Goal: Entertainment & Leisure: Consume media (video, audio)

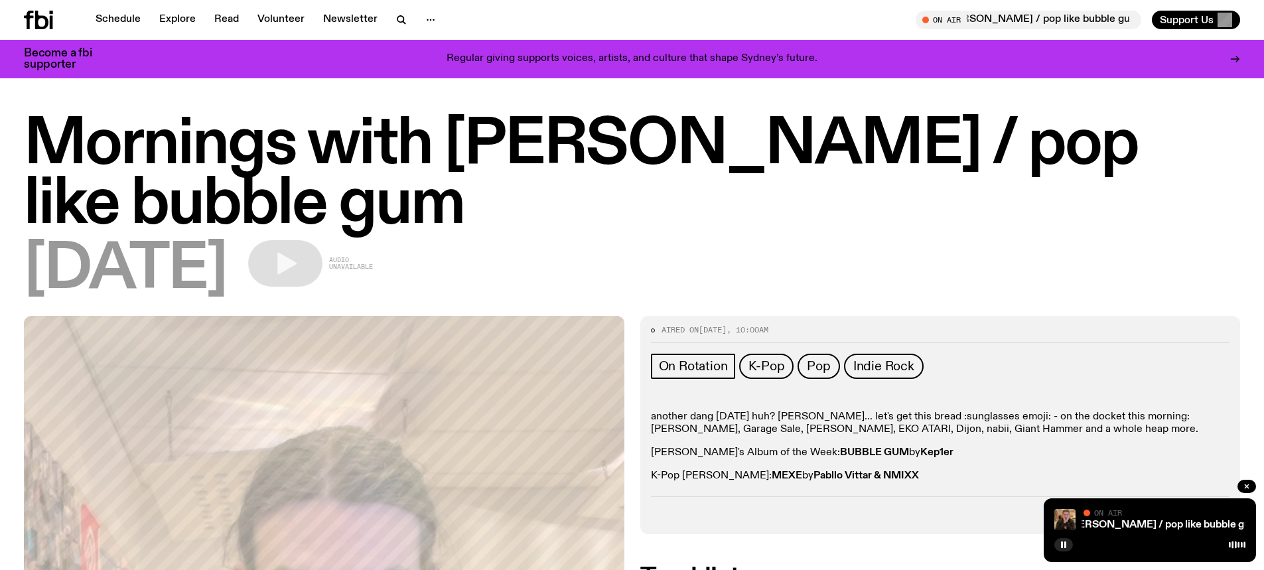
scroll to position [988, 0]
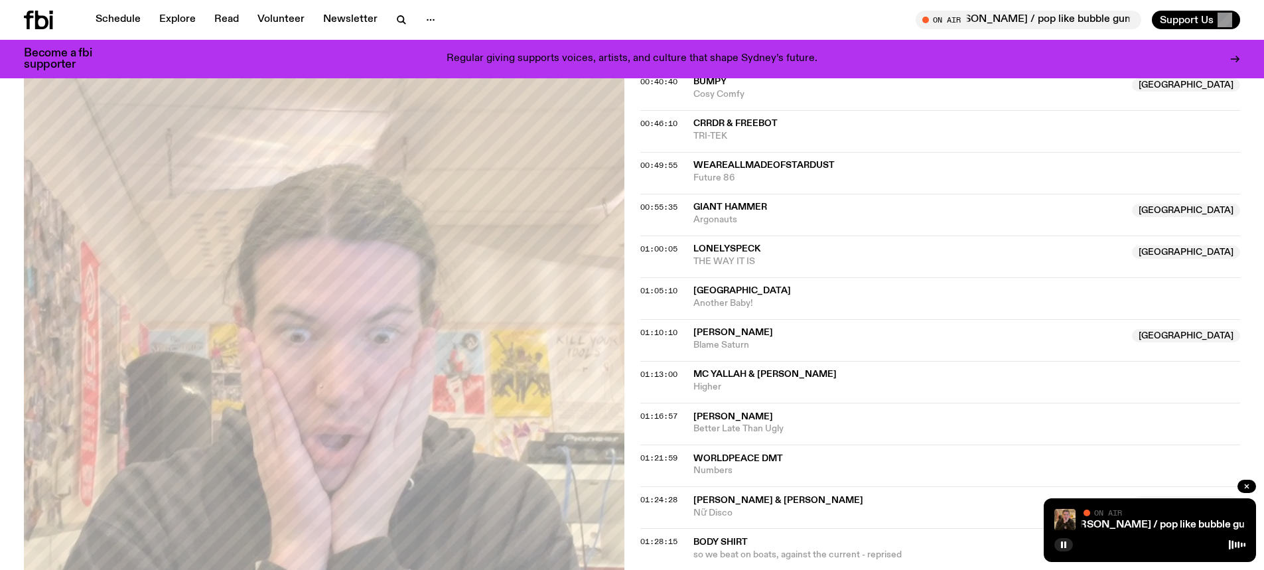
click at [41, 16] on icon at bounding box center [41, 20] width 13 height 19
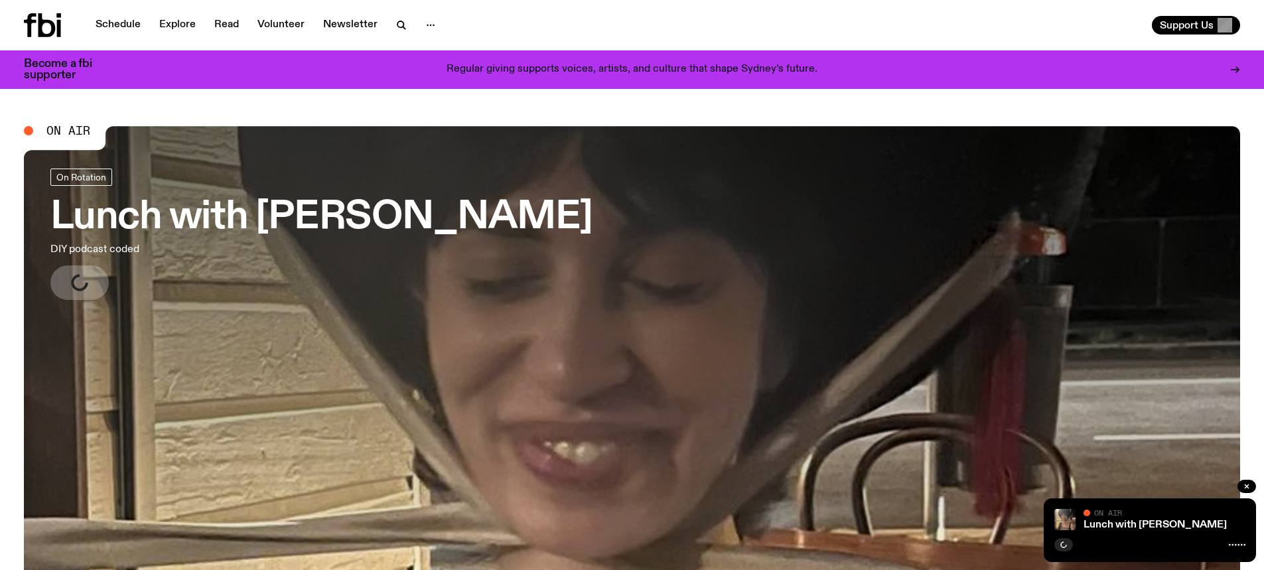
click at [306, 225] on h3 "Lunch with [PERSON_NAME]" at bounding box center [321, 217] width 542 height 37
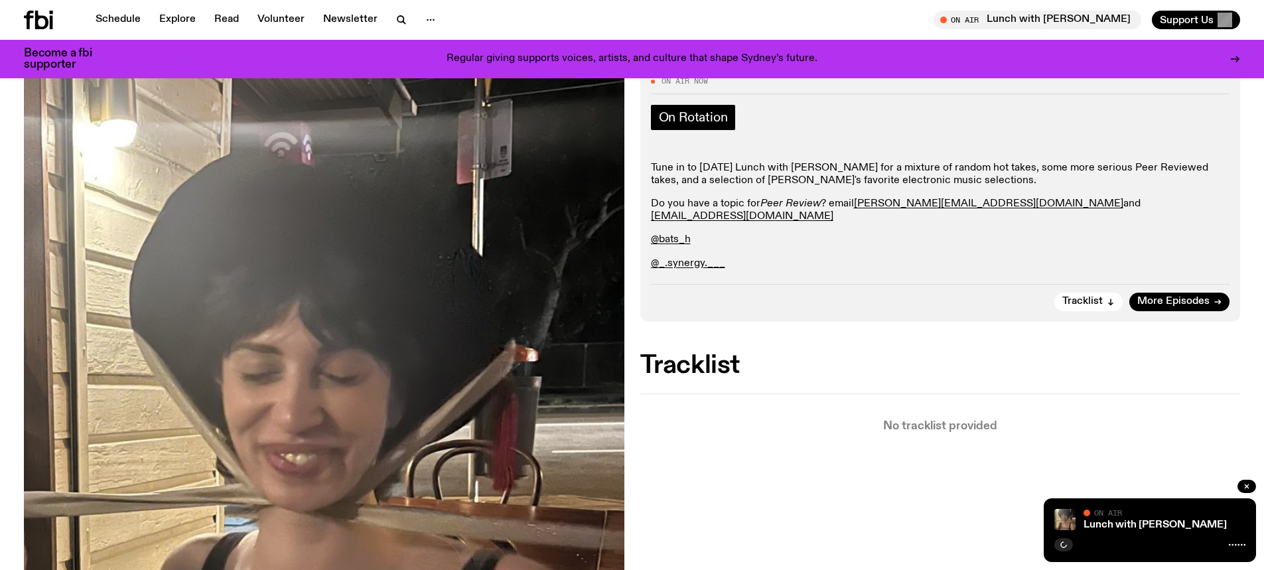
scroll to position [123, 0]
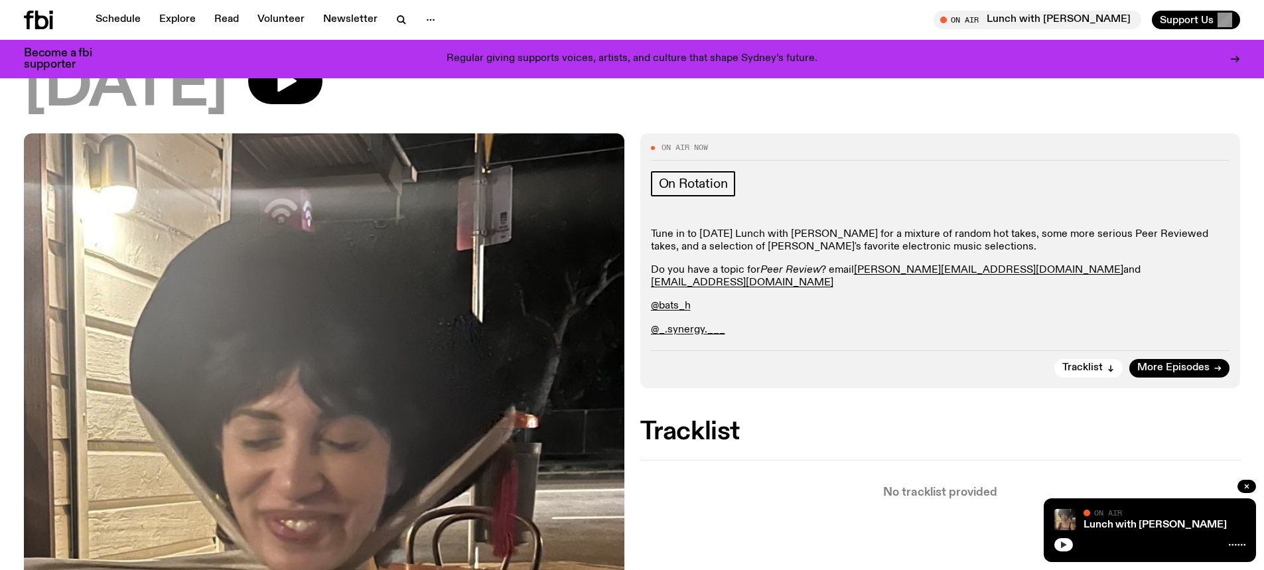
click at [1069, 546] on button "button" at bounding box center [1063, 544] width 19 height 13
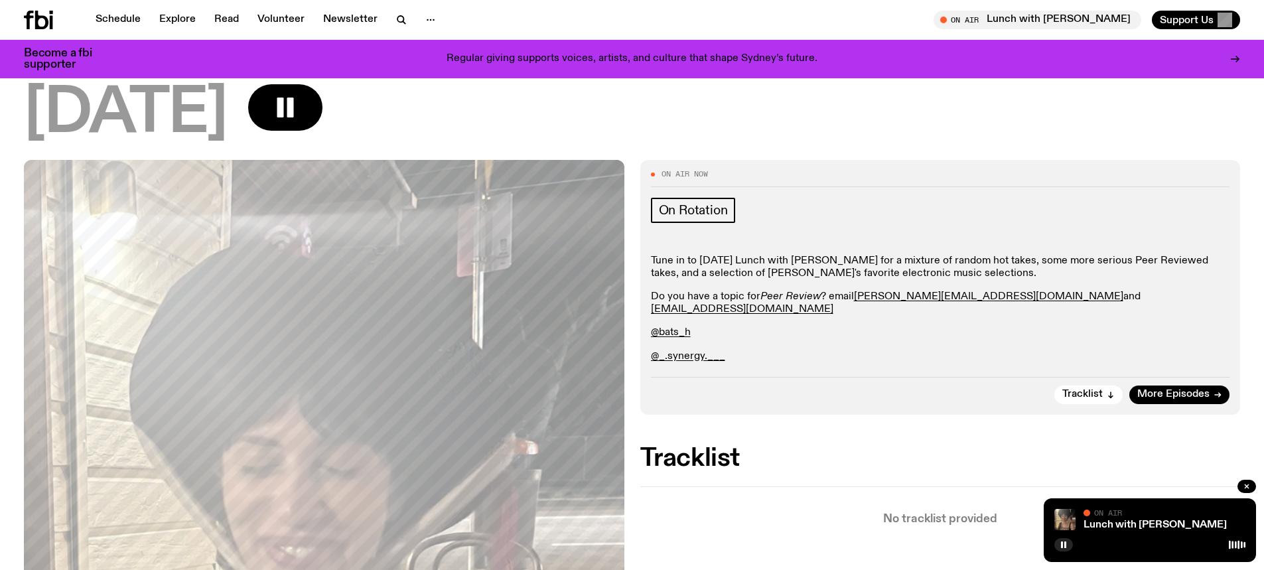
scroll to position [0, 0]
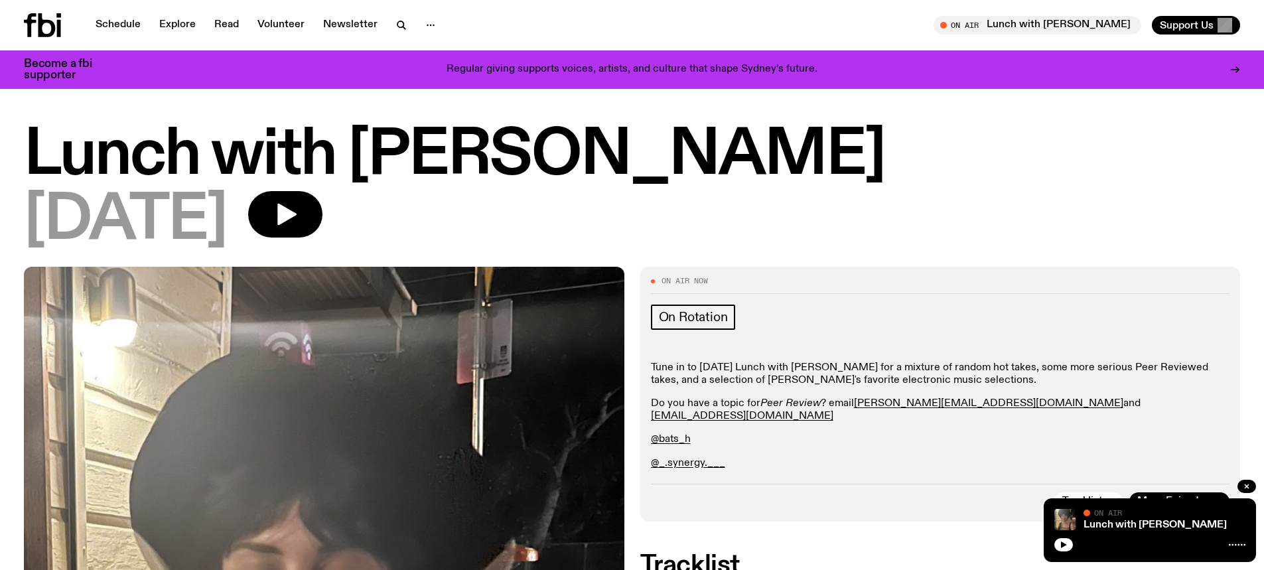
click at [48, 25] on icon at bounding box center [42, 25] width 37 height 24
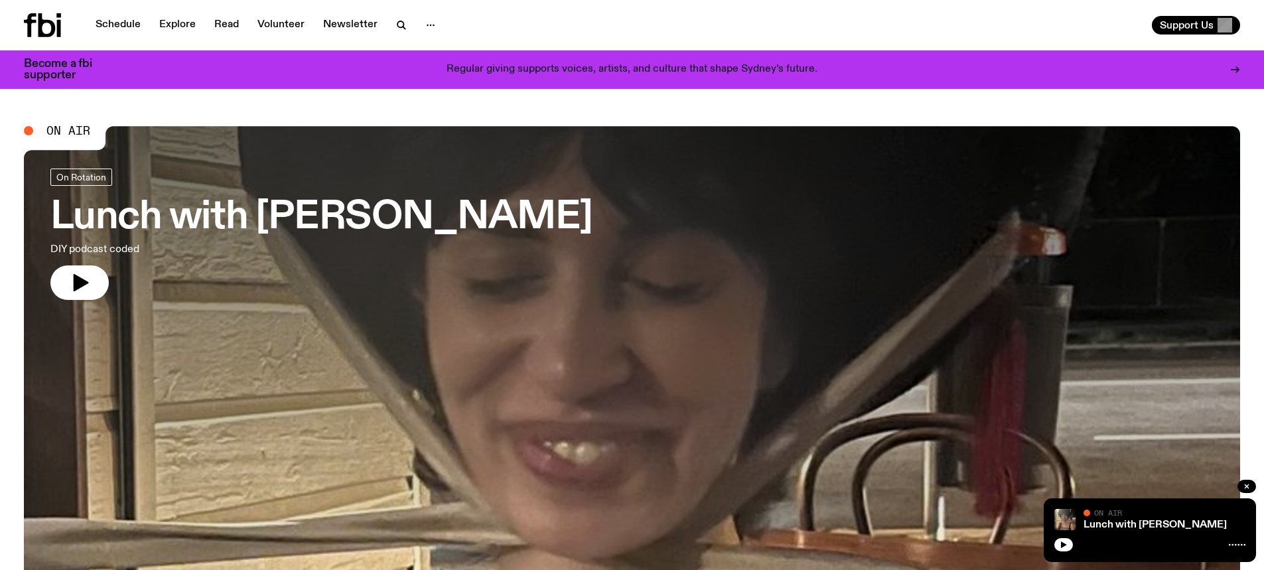
click at [379, 241] on p "DIY podcast coded" at bounding box center [220, 249] width 340 height 16
